Goal: Navigation & Orientation: Find specific page/section

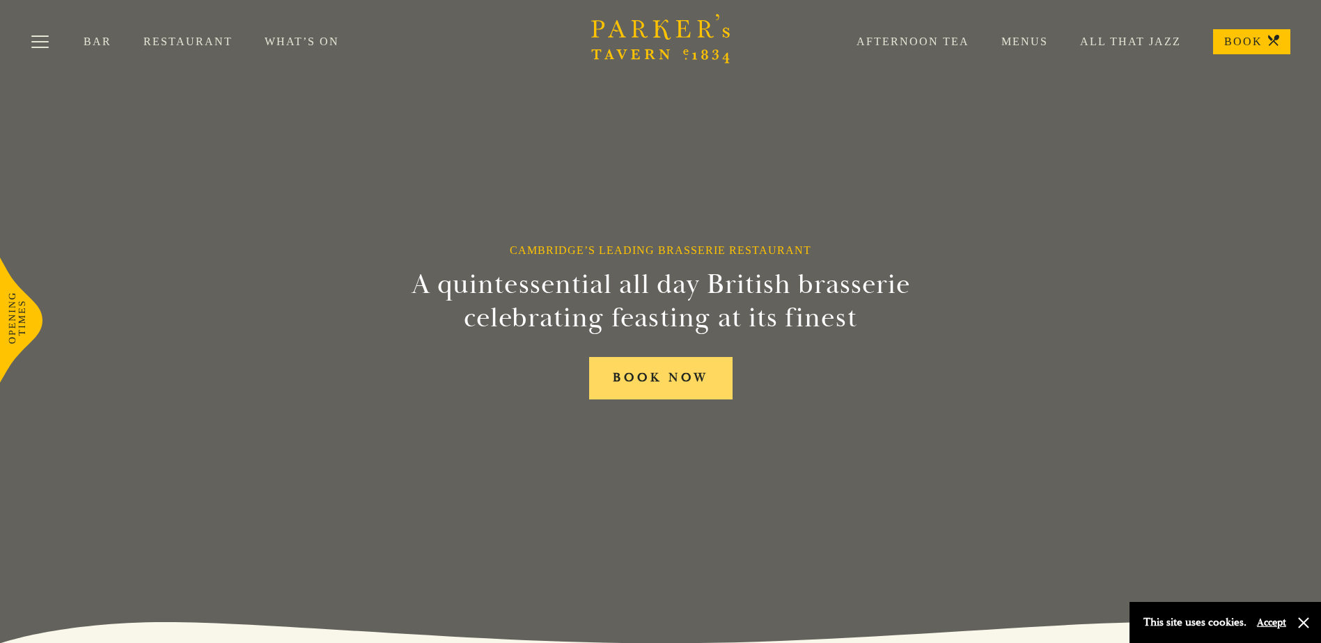
click at [668, 377] on link "BOOK NOW" at bounding box center [660, 378] width 143 height 42
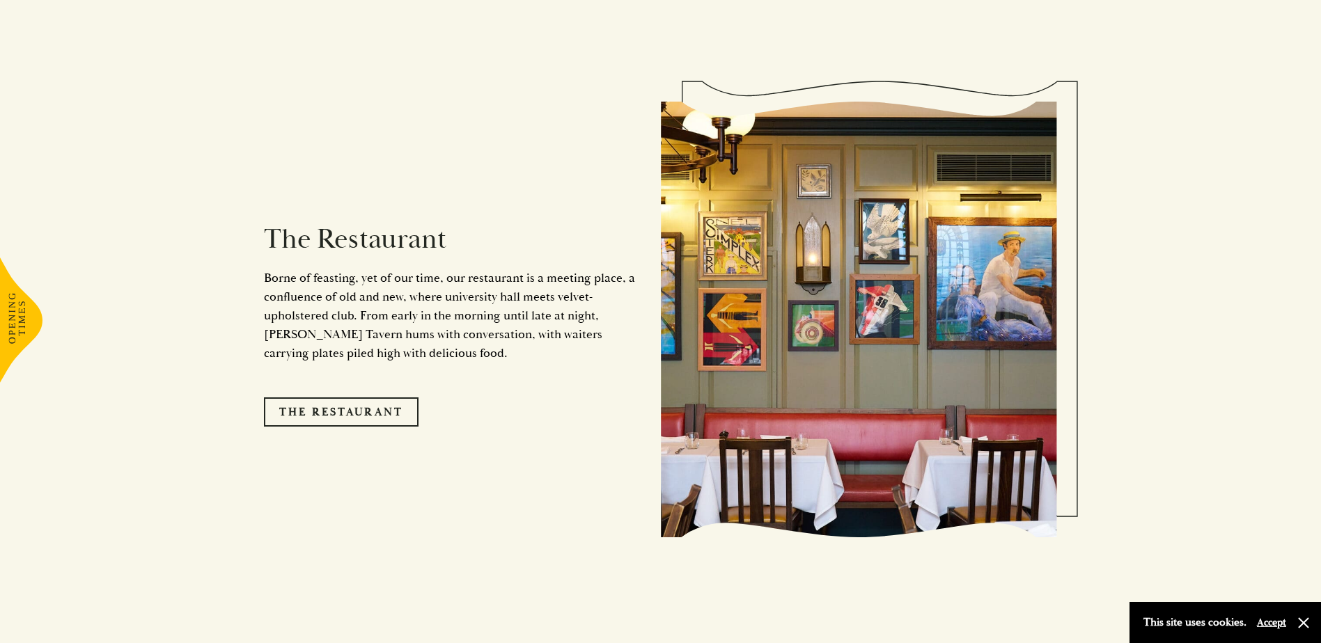
scroll to position [1253, 0]
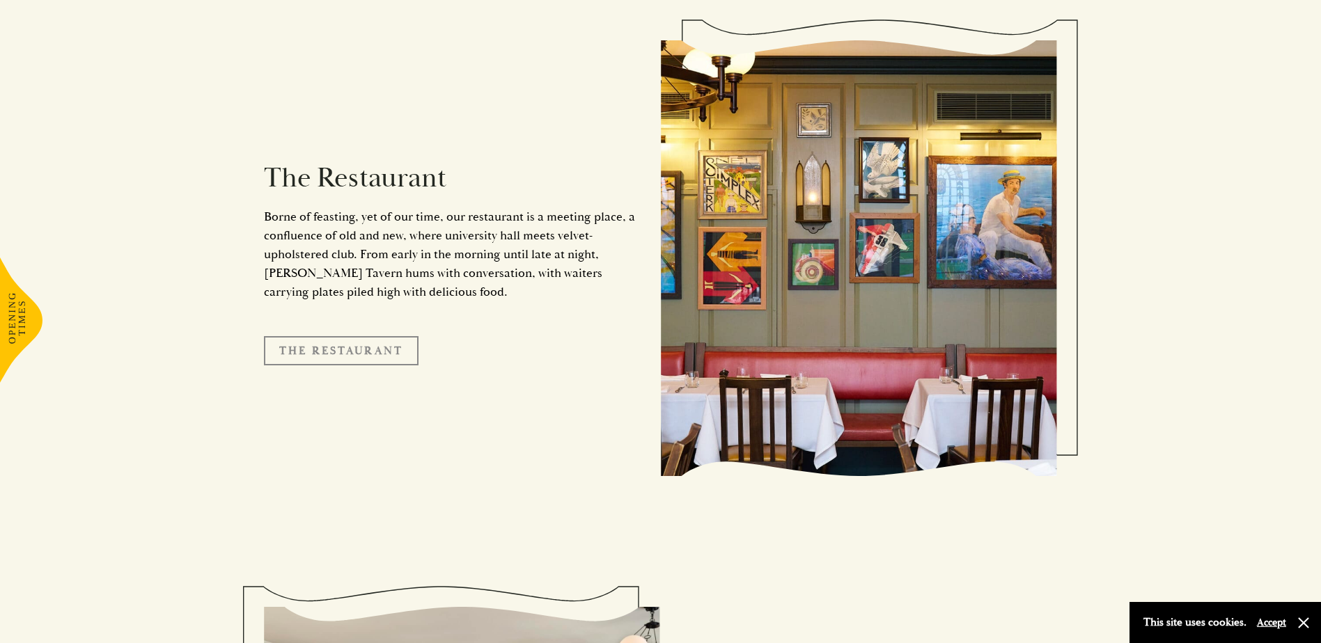
click at [361, 336] on link "The Restaurant" at bounding box center [341, 350] width 155 height 29
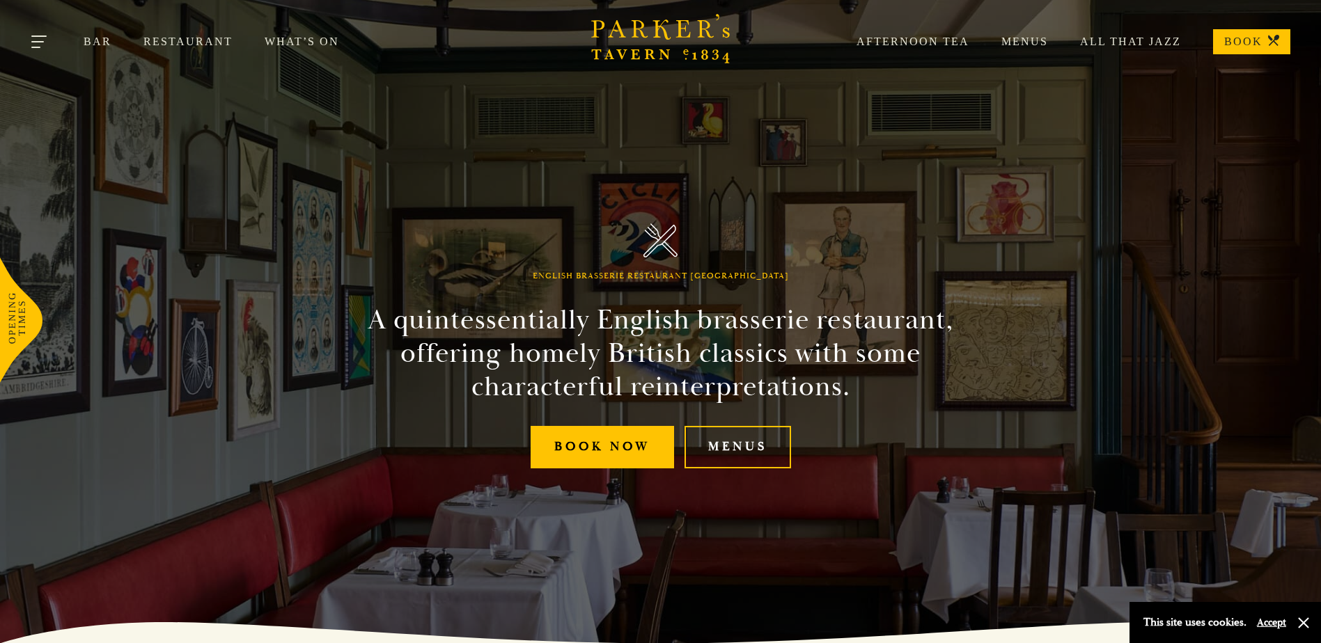
click at [40, 47] on button "Toggle navigation" at bounding box center [39, 44] width 59 height 59
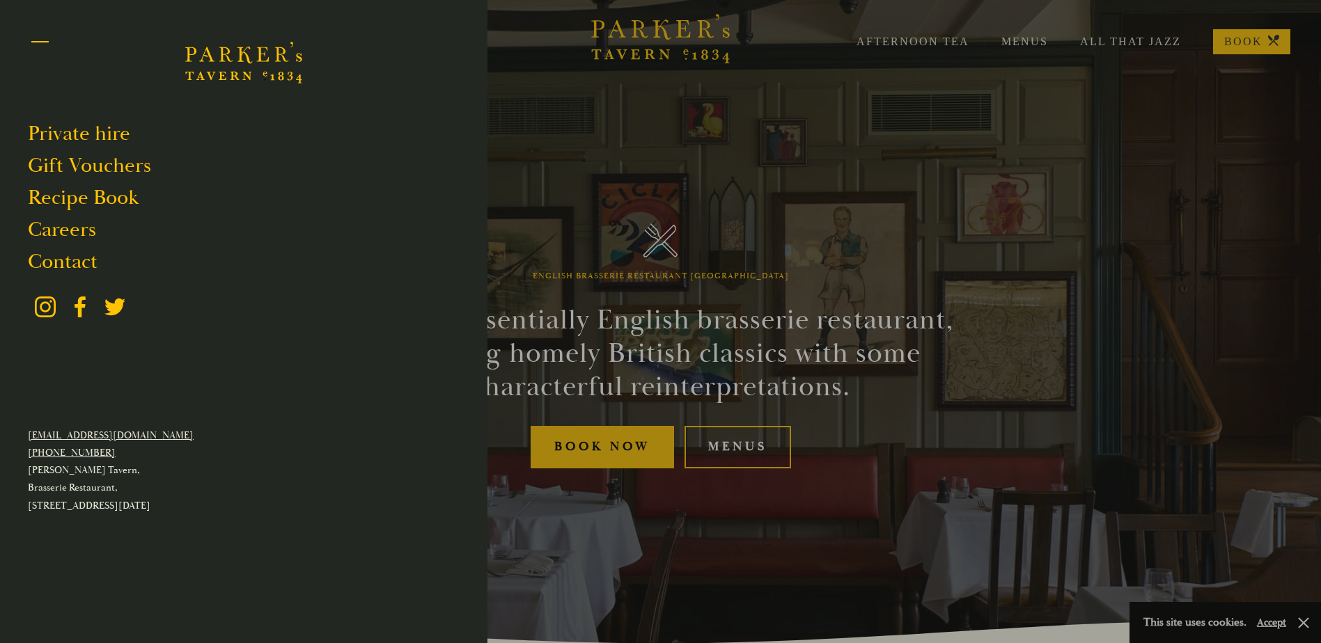
click at [48, 40] on button "Toggle navigation" at bounding box center [39, 44] width 59 height 59
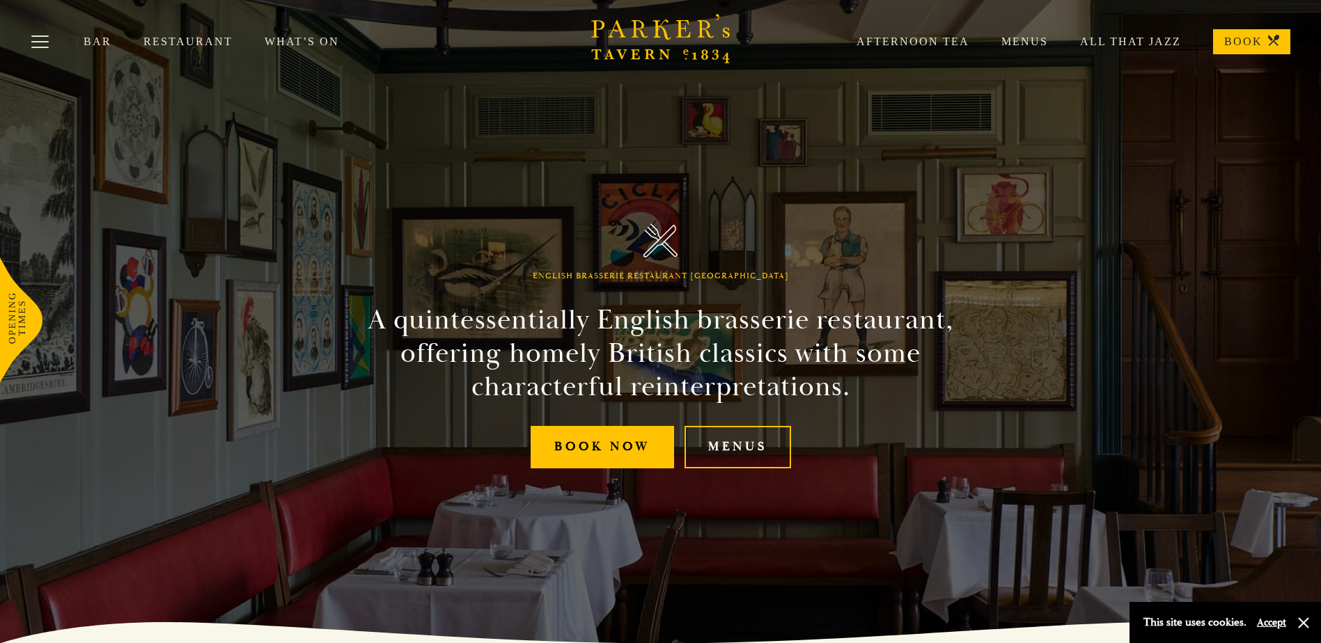
click at [310, 42] on link "What’s On" at bounding box center [318, 42] width 107 height 14
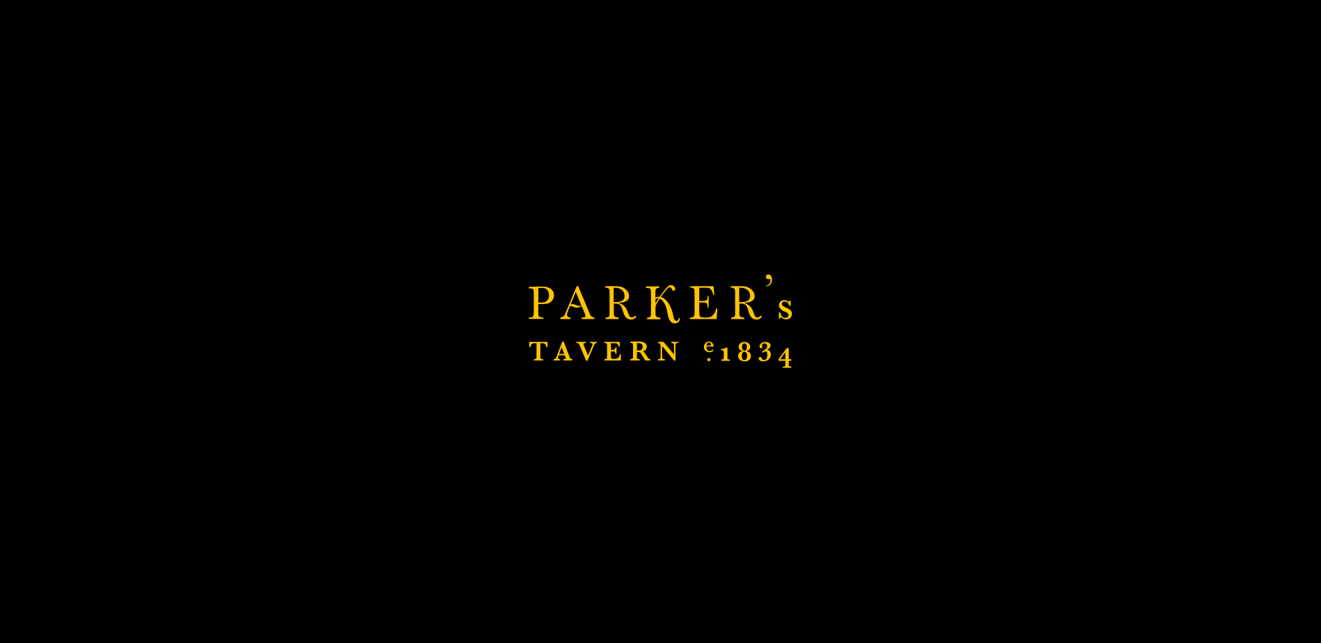
scroll to position [301, 0]
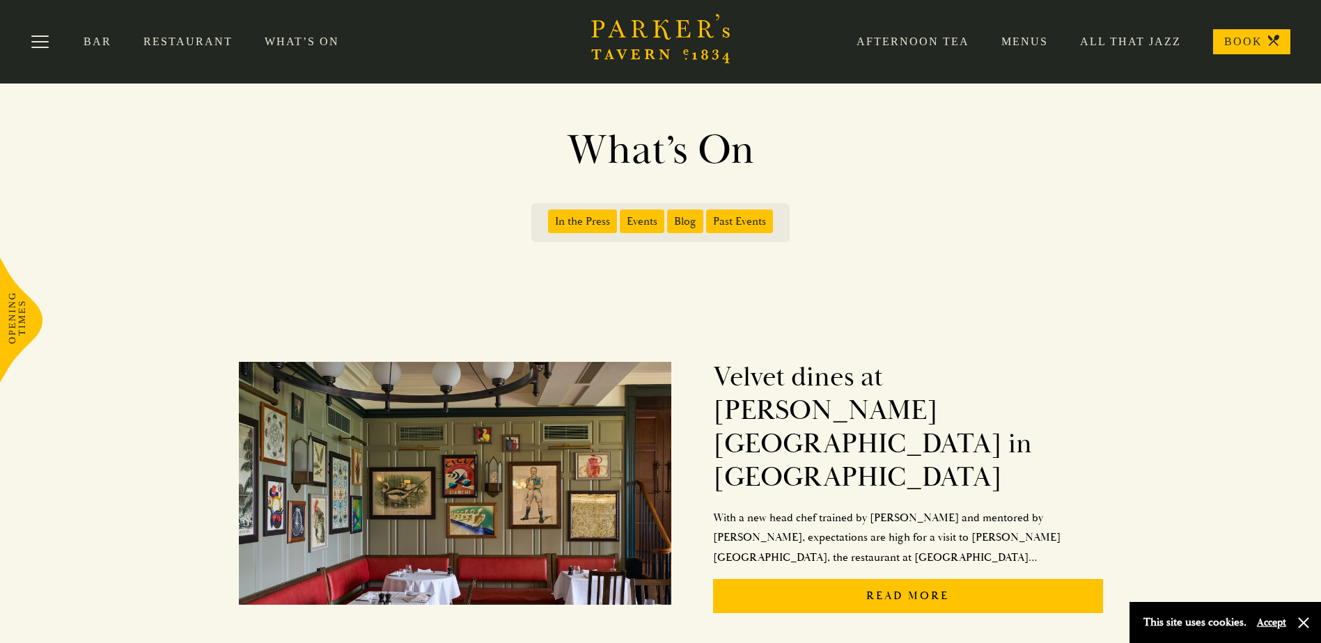
click at [195, 38] on link "Restaurant" at bounding box center [203, 42] width 121 height 14
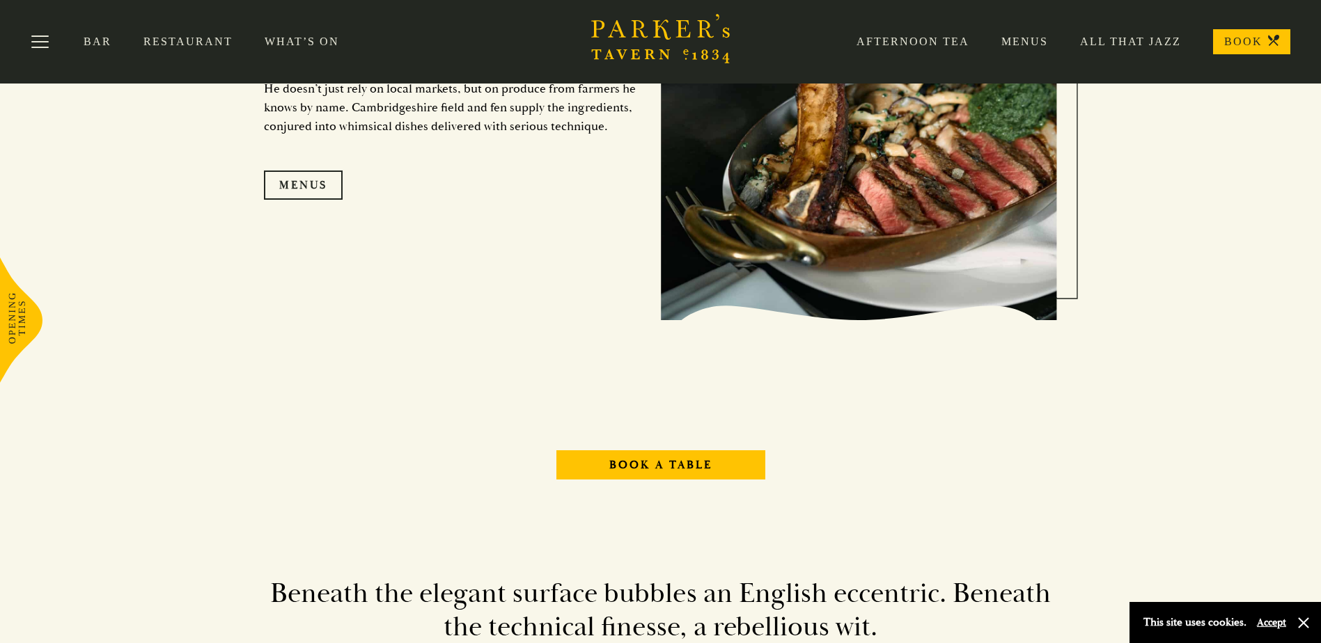
scroll to position [1054, 0]
